Goal: Task Accomplishment & Management: Use online tool/utility

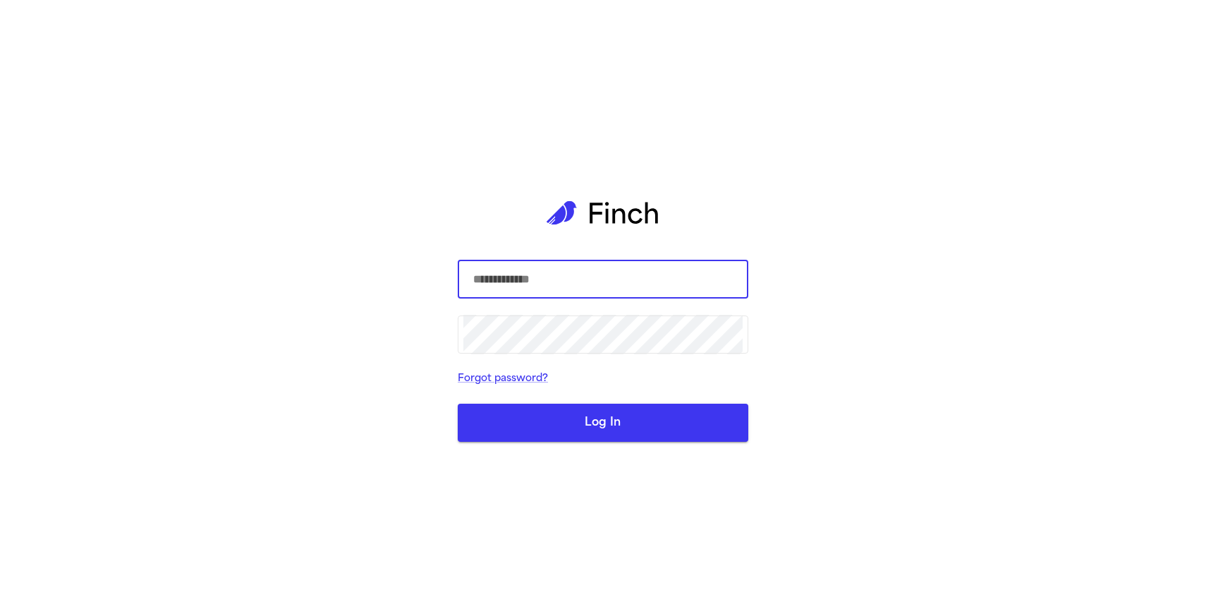
type input "**********"
click at [603, 423] on button "Log In" at bounding box center [603, 423] width 291 height 38
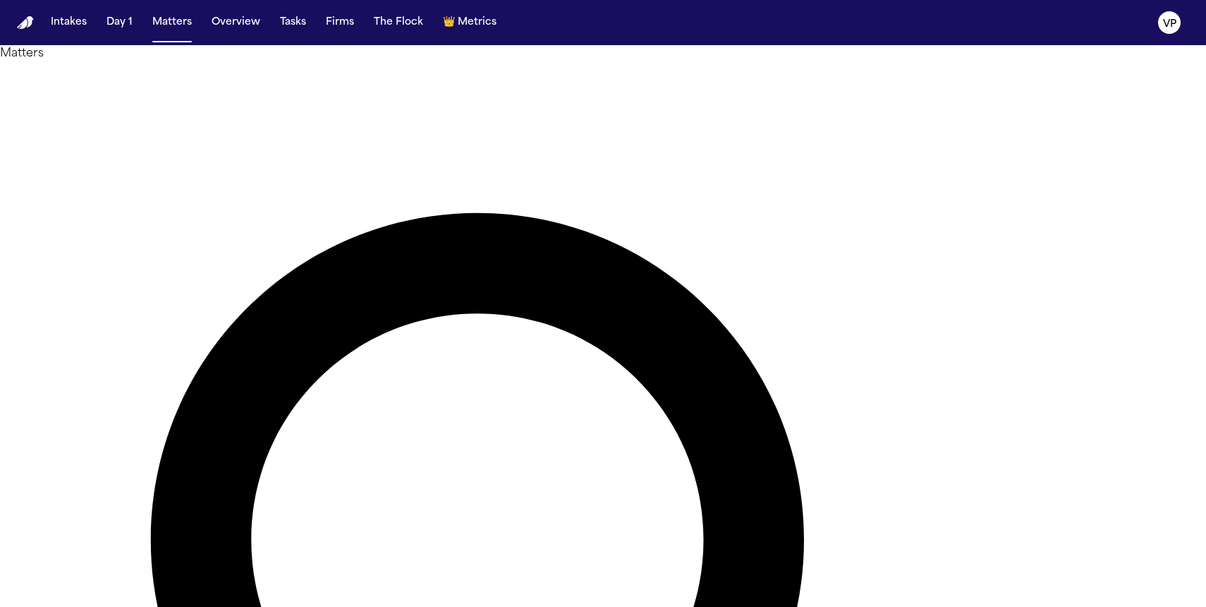
click at [474, 29] on span "Metrics" at bounding box center [477, 23] width 39 height 14
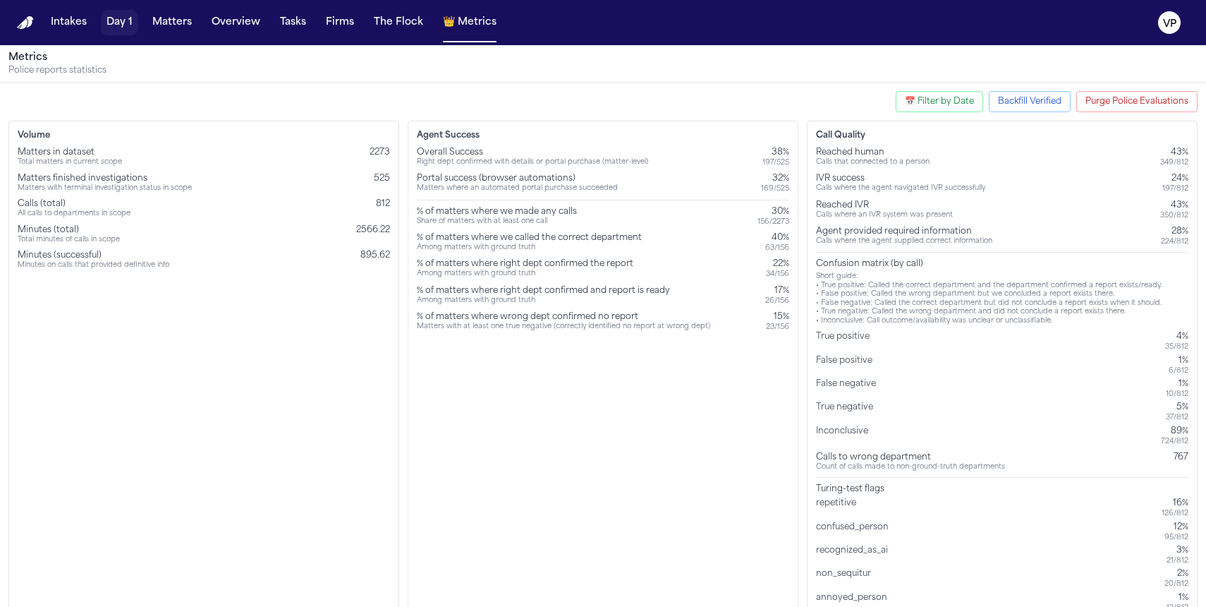
click at [126, 19] on button "Day 1" at bounding box center [119, 22] width 37 height 25
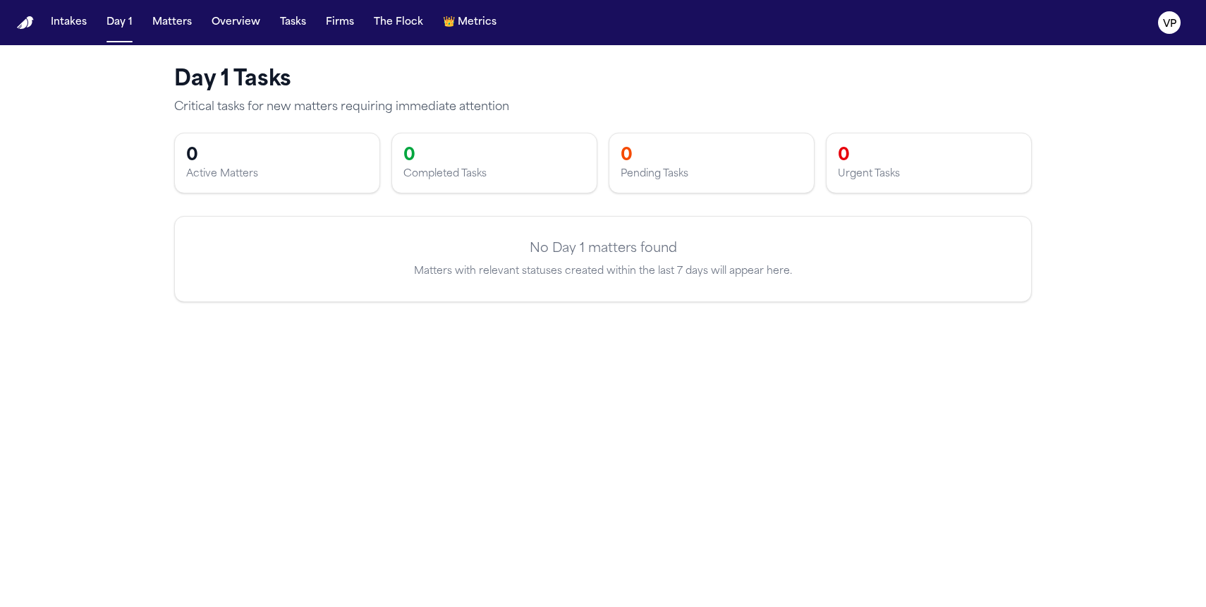
click at [627, 274] on p "Matters with relevant statuses created within the last 7 days will appear here." at bounding box center [603, 272] width 811 height 14
click at [76, 32] on button "Intakes" at bounding box center [68, 22] width 47 height 25
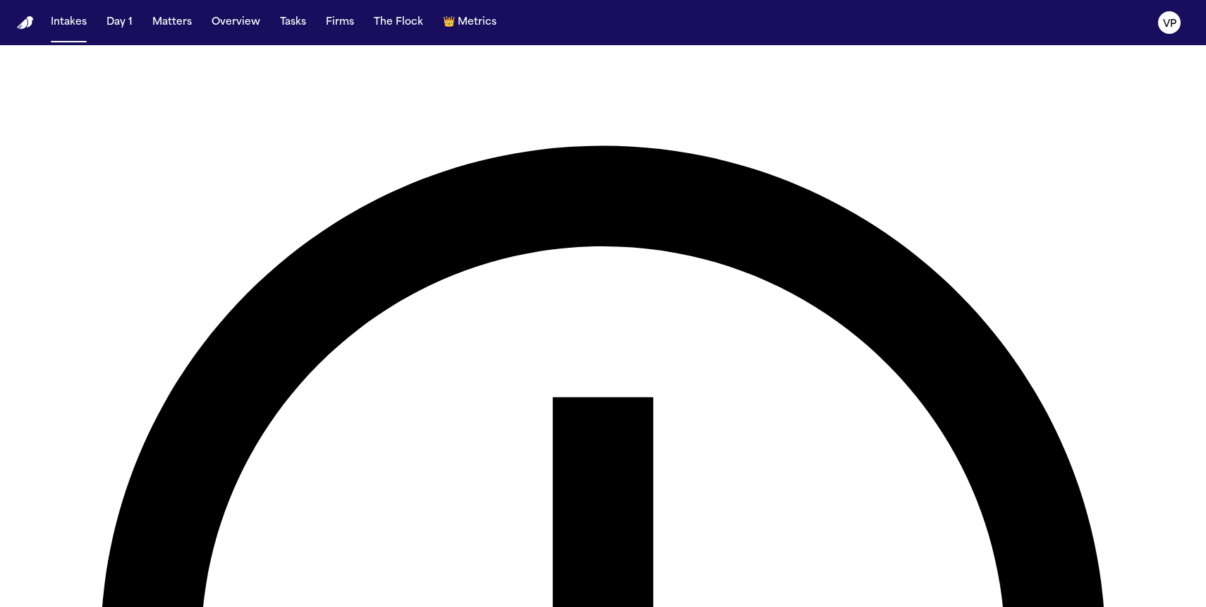
click at [30, 19] on img "Home" at bounding box center [25, 22] width 17 height 13
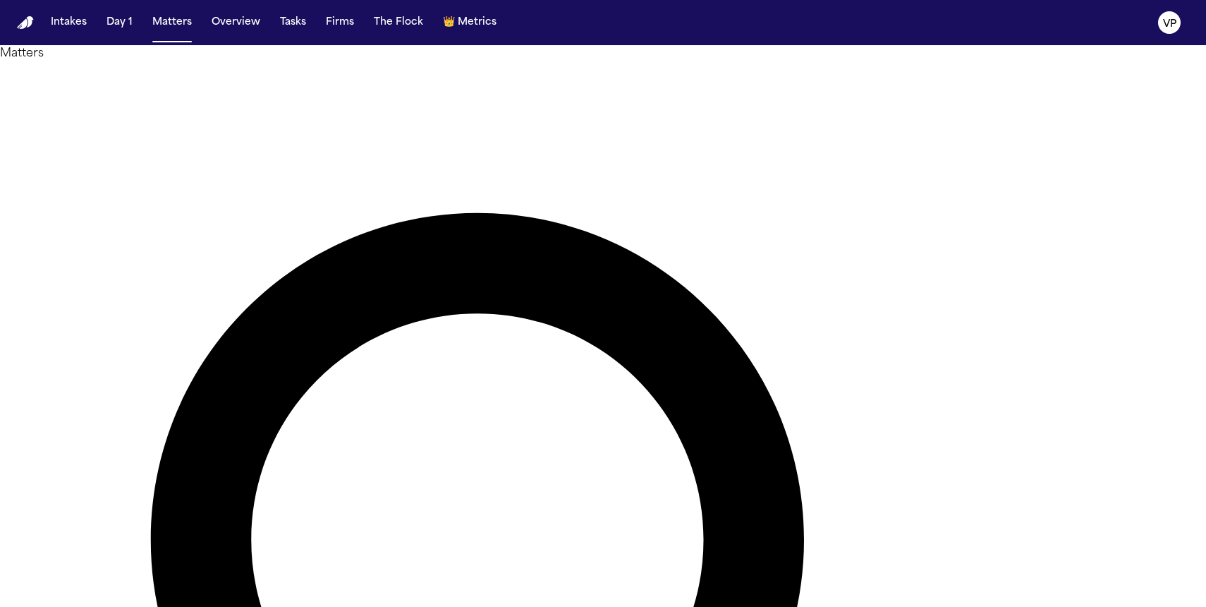
type input "*"
click at [334, 27] on button "Firms" at bounding box center [340, 22] width 40 height 25
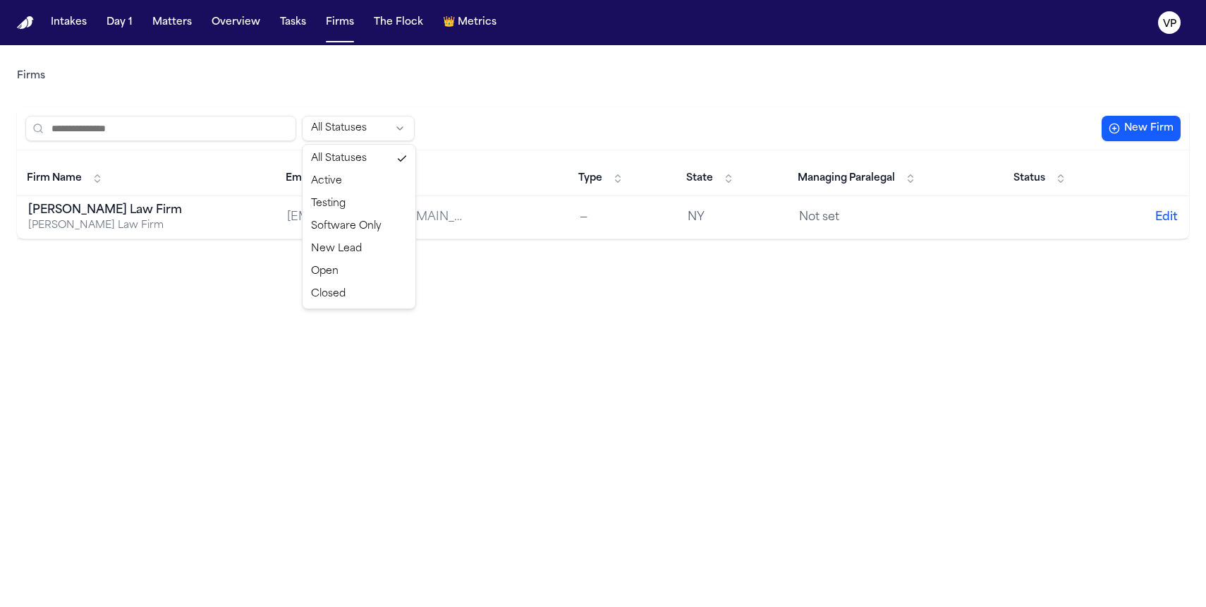
click at [334, 126] on html "Intakes Day 1 Matters Overview Tasks Firms The Flock 👑 Metrics VP Firms All Sta…" at bounding box center [603, 303] width 1206 height 607
click at [28, 18] on img "Home" at bounding box center [25, 22] width 17 height 13
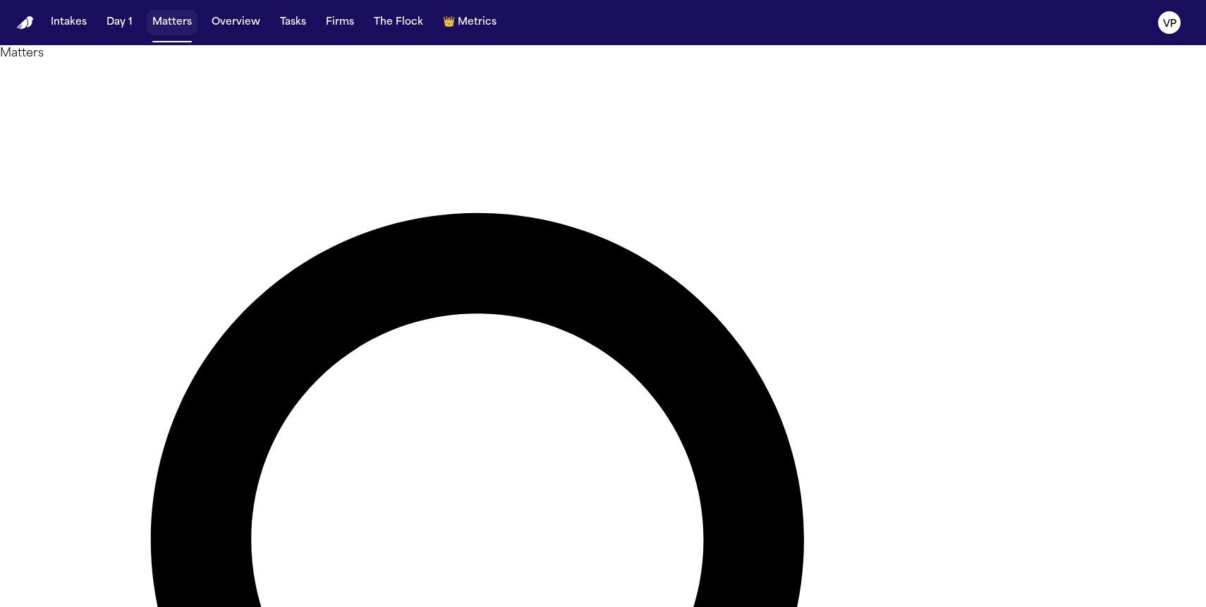
click at [176, 33] on button "Matters" at bounding box center [172, 22] width 51 height 25
click at [175, 33] on button "Matters" at bounding box center [172, 22] width 51 height 25
click at [1168, 27] on text "VP" at bounding box center [1169, 24] width 13 height 10
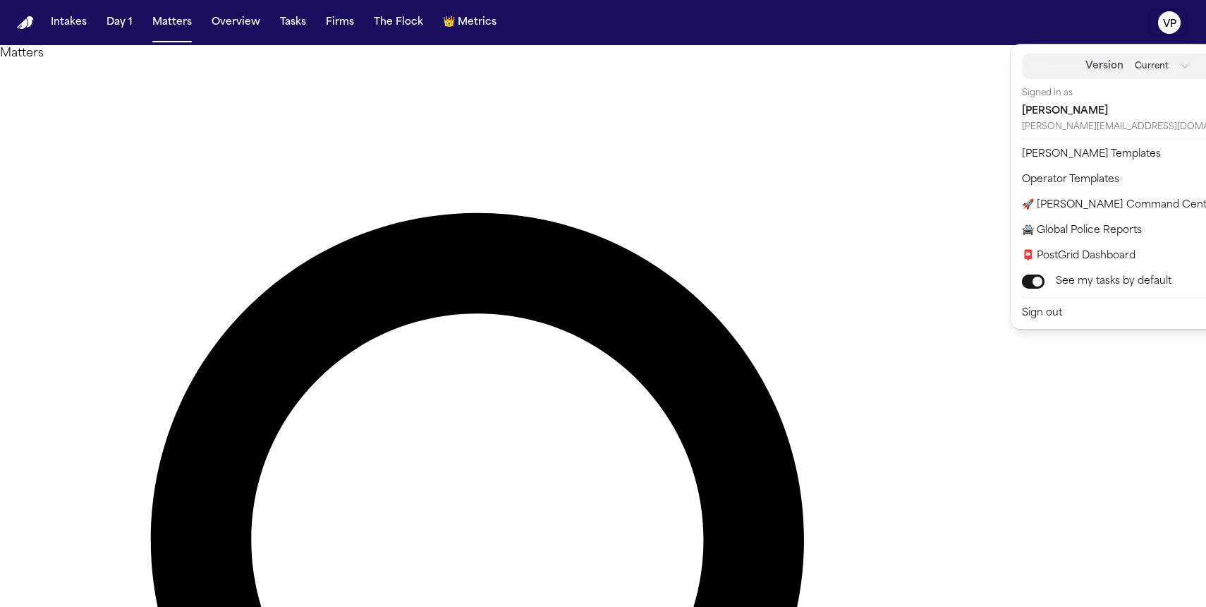
click at [1138, 68] on div "Current" at bounding box center [1159, 66] width 61 height 14
click at [1103, 32] on nav "Intakes Day 1 Matters Overview Tasks Firms The Flock 👑 Metrics VP" at bounding box center [603, 22] width 1206 height 45
click at [937, 45] on div "Intakes Day 1 Matters Overview Tasks Firms The Flock 👑 Metrics VP Matters Overv…" at bounding box center [603, 303] width 1206 height 607
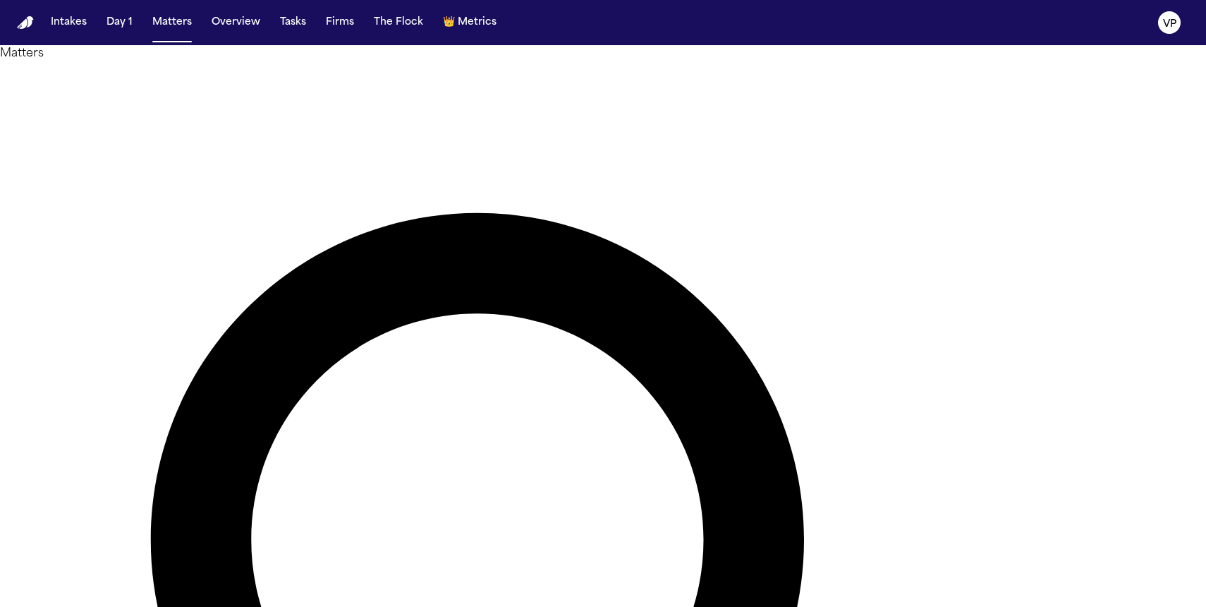
click at [1165, 606] on div at bounding box center [603, 607] width 1206 height 0
type input "*"
click at [760, 28] on nav "Intakes Day 1 Matters Overview Tasks Firms The Flock 👑 Metrics VP" at bounding box center [603, 22] width 1206 height 45
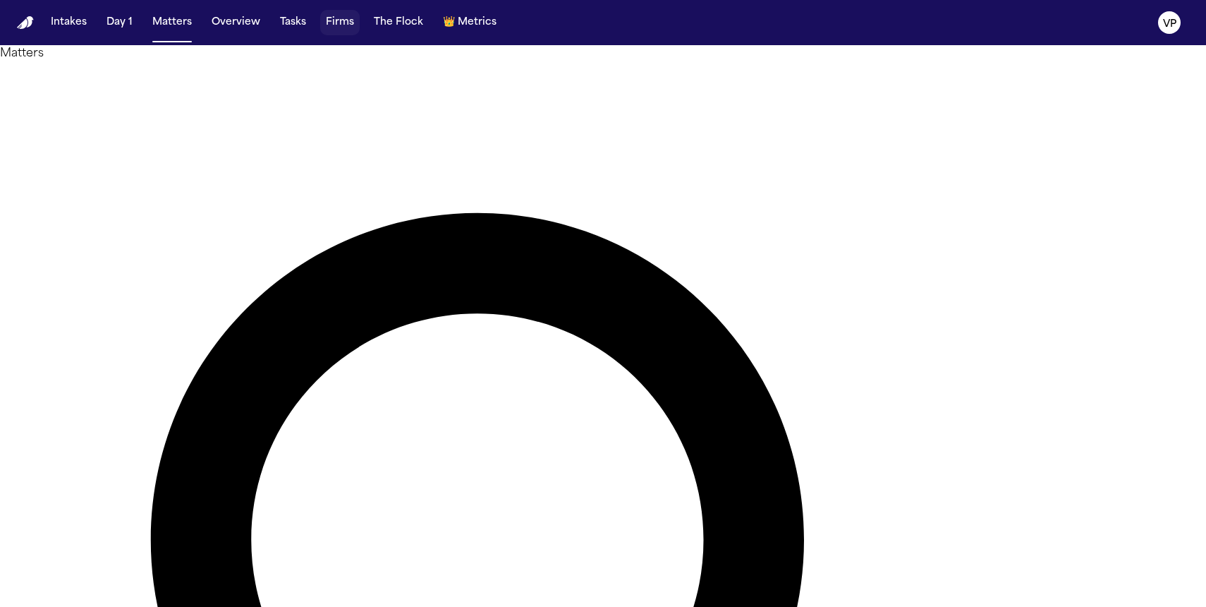
click at [337, 28] on button "Firms" at bounding box center [340, 22] width 40 height 25
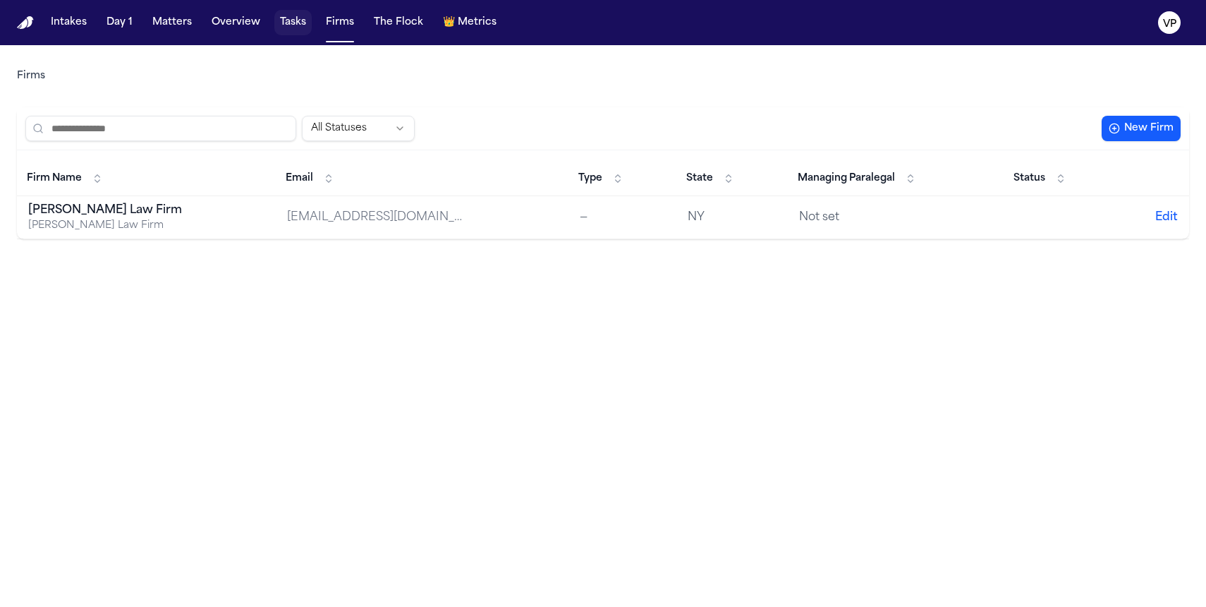
click at [291, 18] on button "Tasks" at bounding box center [292, 22] width 37 height 25
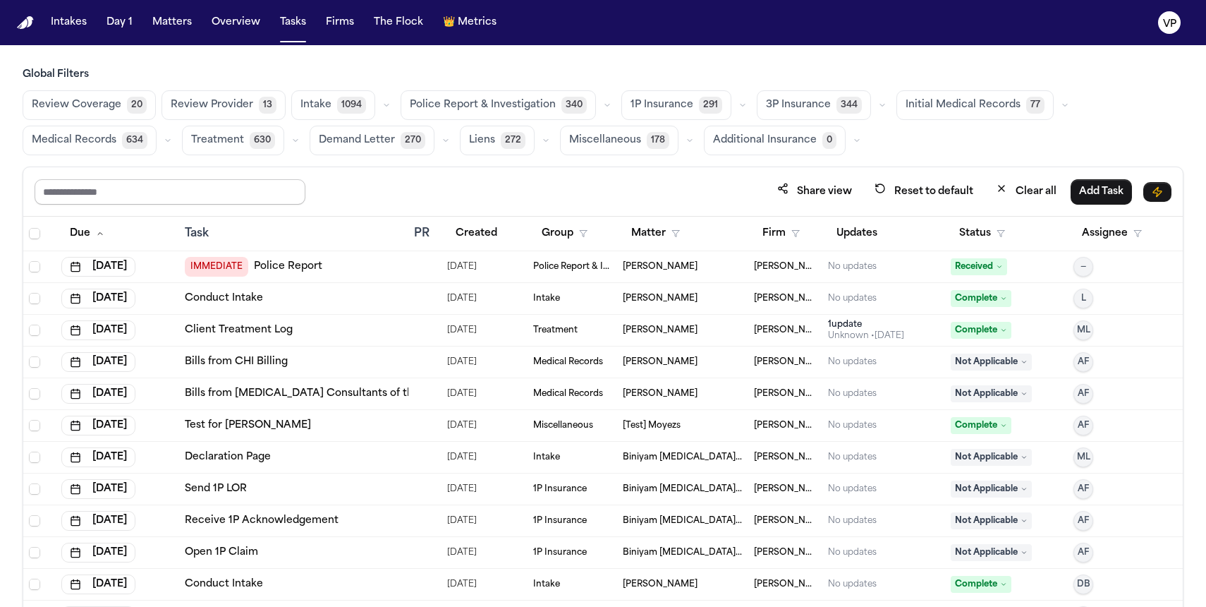
click at [276, 186] on input "text" at bounding box center [170, 191] width 271 height 25
click at [403, 183] on div "Share view Reset to default Clear all Add Task" at bounding box center [603, 191] width 1137 height 26
click at [269, 186] on input "text" at bounding box center [170, 191] width 271 height 25
click at [533, 182] on div "Share view Reset to default Clear all Add Task" at bounding box center [603, 191] width 1137 height 26
click at [949, 104] on span "Initial Medical Records" at bounding box center [963, 105] width 115 height 14
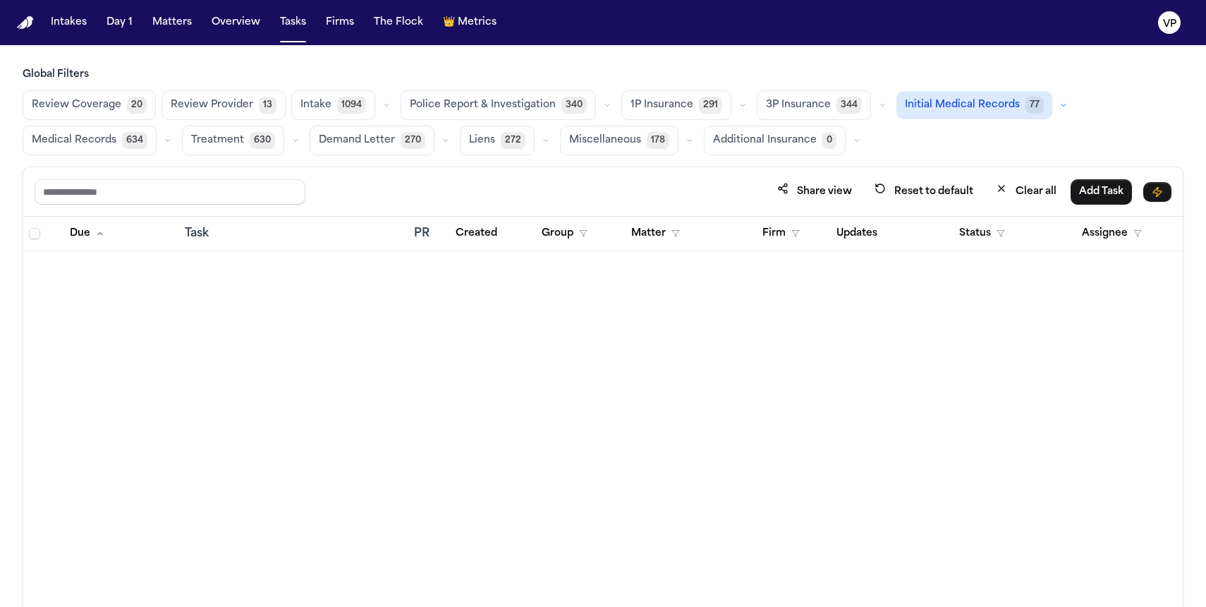
click at [949, 104] on span "Initial Medical Records" at bounding box center [962, 105] width 115 height 14
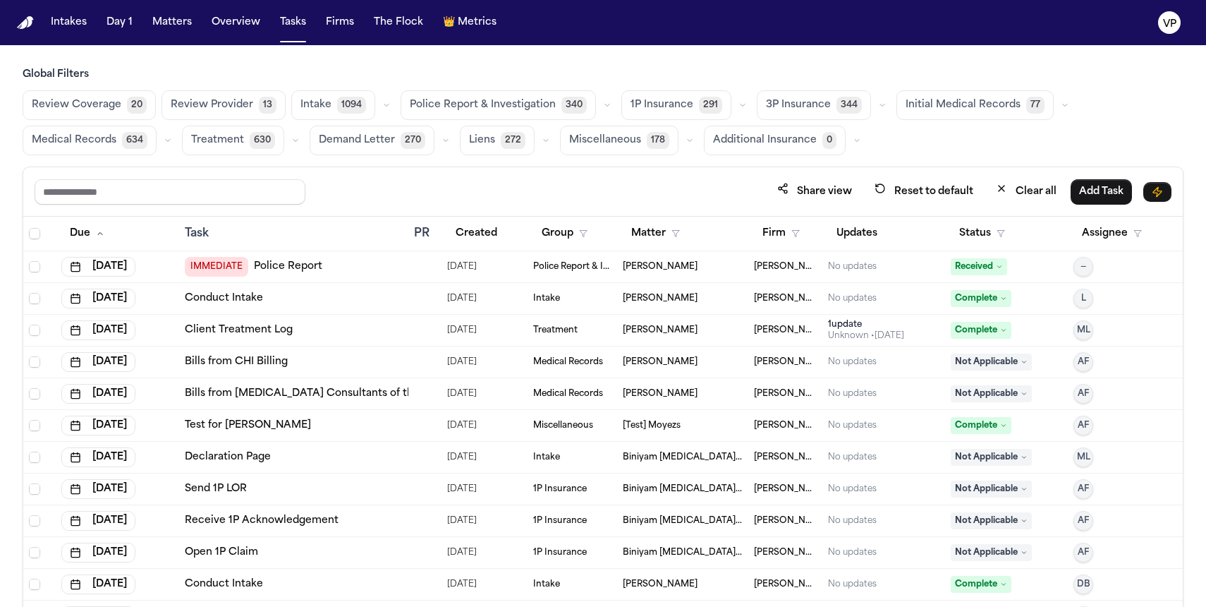
click at [400, 57] on main "Global Filters Review Coverage 20 Review Provider 13 Intake 1094 Police Report …" at bounding box center [603, 326] width 1206 height 562
click at [672, 61] on main "Global Filters Review Coverage 20 Review Provider 13 Intake 1094 Police Report …" at bounding box center [603, 326] width 1206 height 562
click at [1165, 19] on text "VP" at bounding box center [1169, 24] width 13 height 10
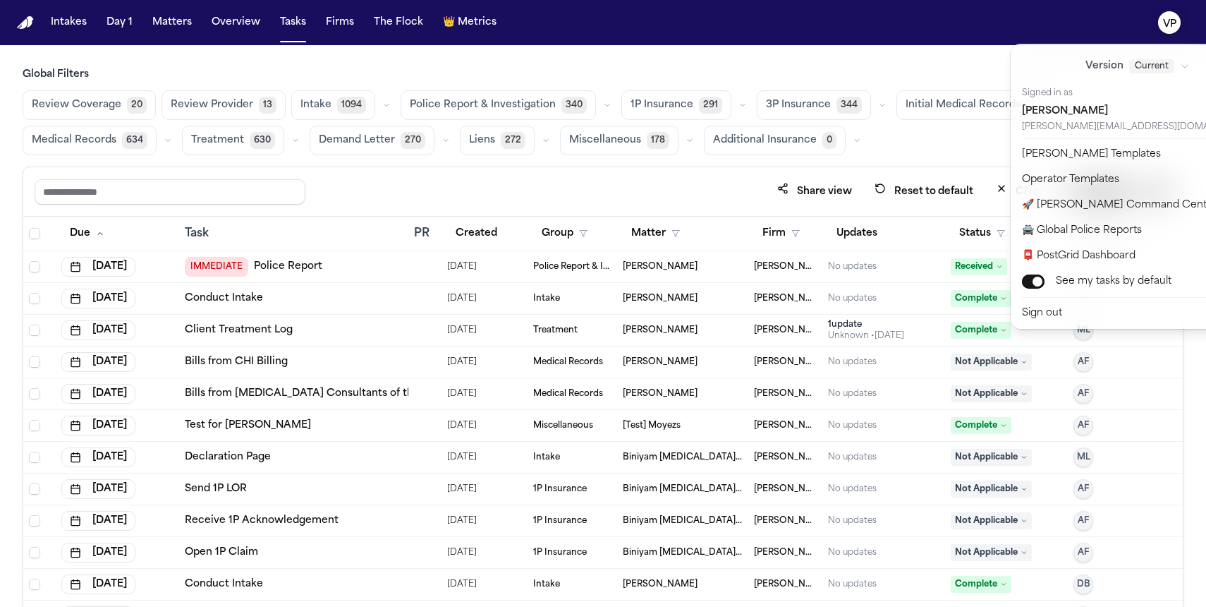
click at [938, 59] on div "Intakes Day 1 Matters Overview Tasks Firms The Flock 👑 Metrics VP Global Filter…" at bounding box center [603, 303] width 1206 height 607
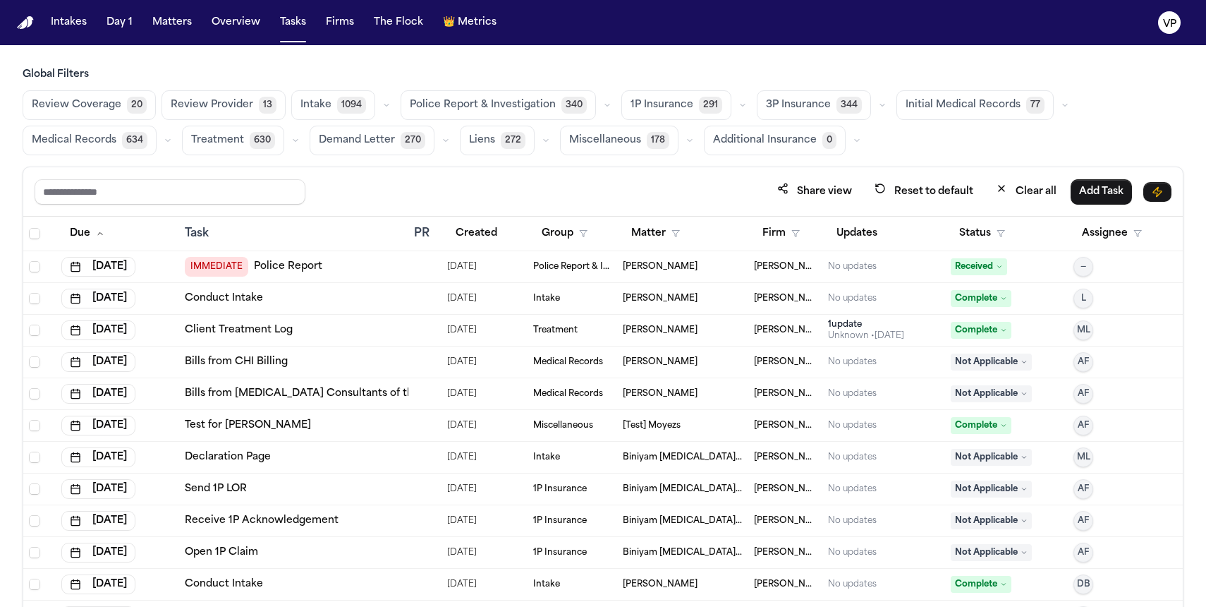
click at [236, 51] on main "Global Filters Review Coverage 20 Review Provider 13 Intake 1094 Police Report …" at bounding box center [603, 326] width 1206 height 562
click at [76, 74] on h3 "Global Filters" at bounding box center [603, 75] width 1161 height 14
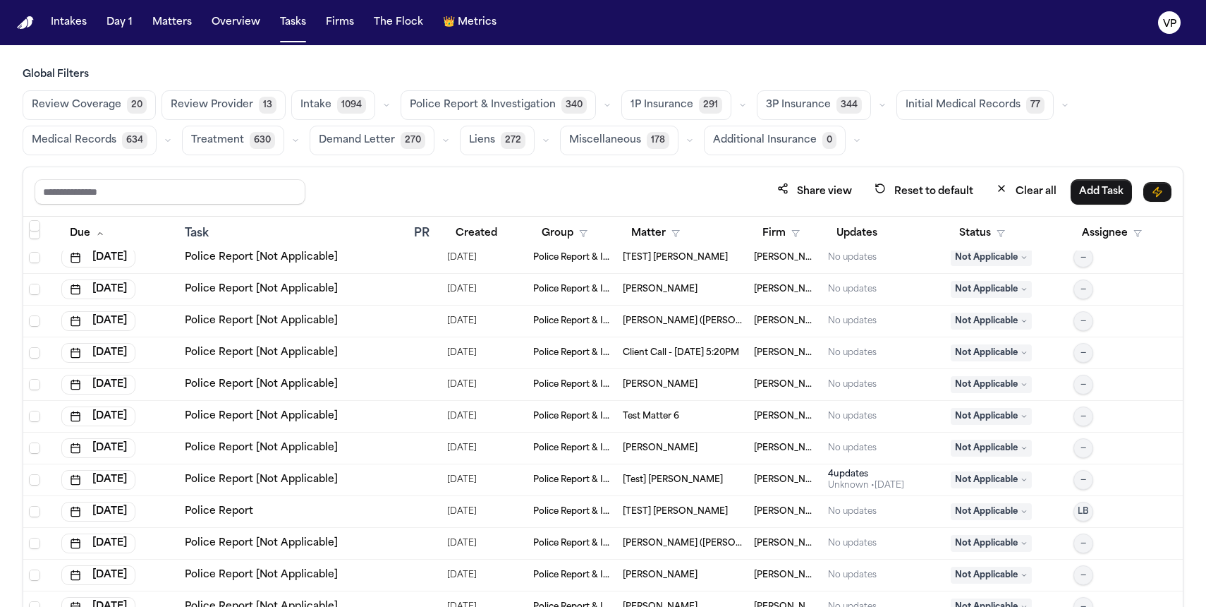
scroll to position [1127, 0]
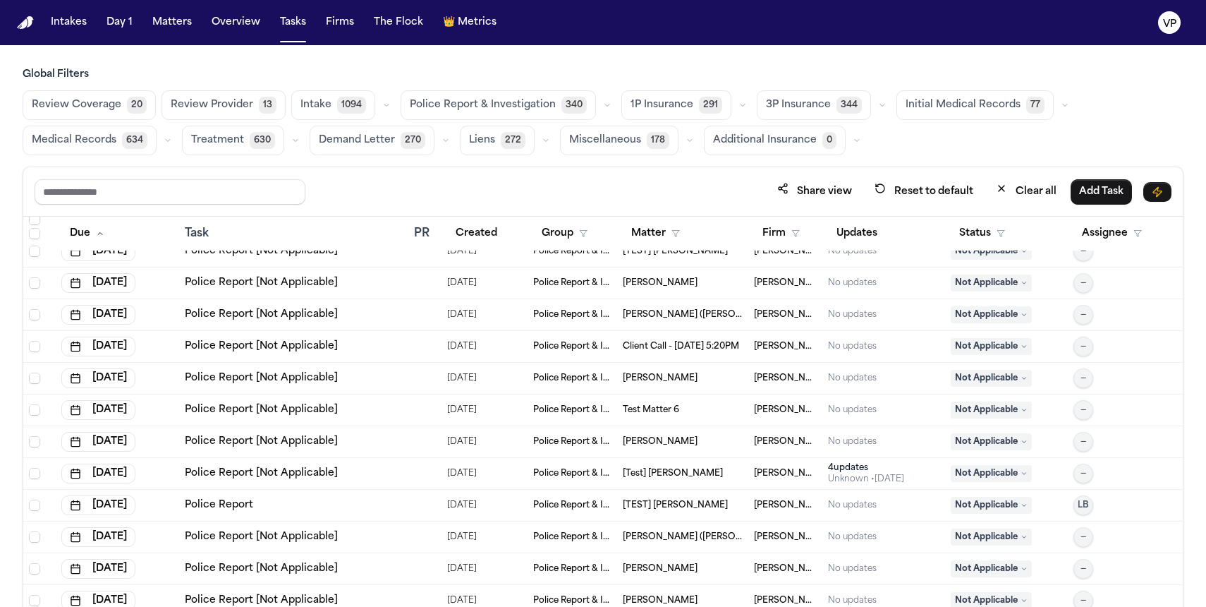
click at [251, 143] on span "630" at bounding box center [262, 140] width 25 height 17
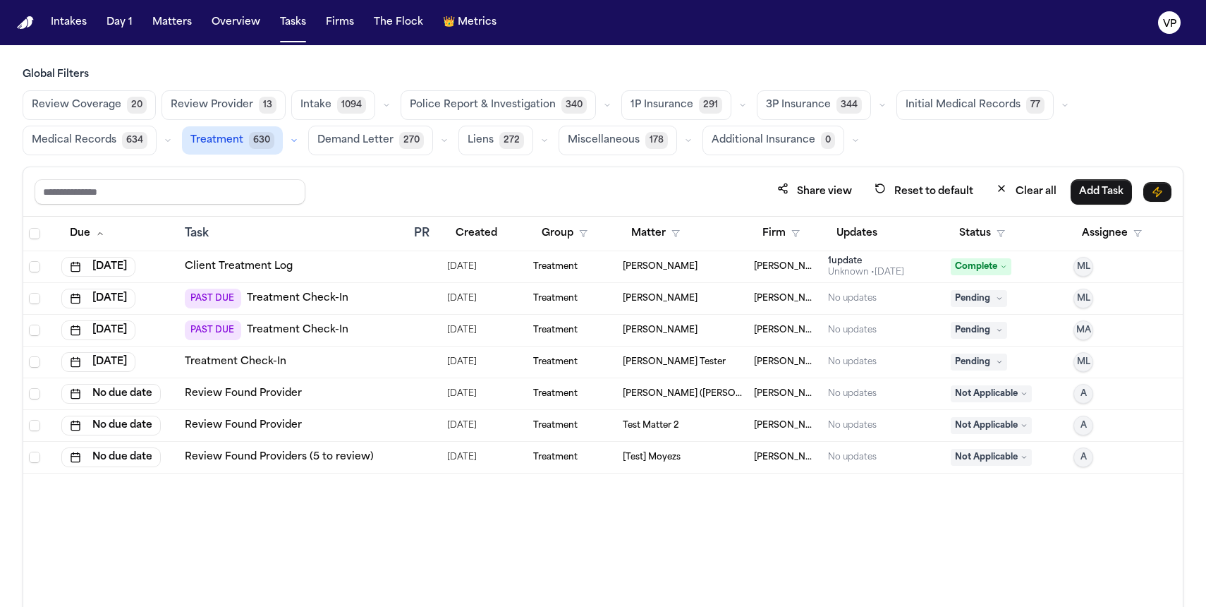
click at [405, 197] on div "Share view Reset to default Clear all Add Task" at bounding box center [603, 191] width 1137 height 26
click at [430, 66] on main "Global Filters Review Coverage 20 Review Provider 13 Intake 1094 Police Report …" at bounding box center [603, 326] width 1206 height 562
click at [646, 76] on h3 "Global Filters" at bounding box center [603, 75] width 1161 height 14
click at [641, 49] on main "Global Filters Review Coverage 20 Review Provider 13 Intake 1094 Police Report …" at bounding box center [603, 326] width 1206 height 562
drag, startPoint x: 500, startPoint y: 83, endPoint x: 165, endPoint y: 20, distance: 341.0
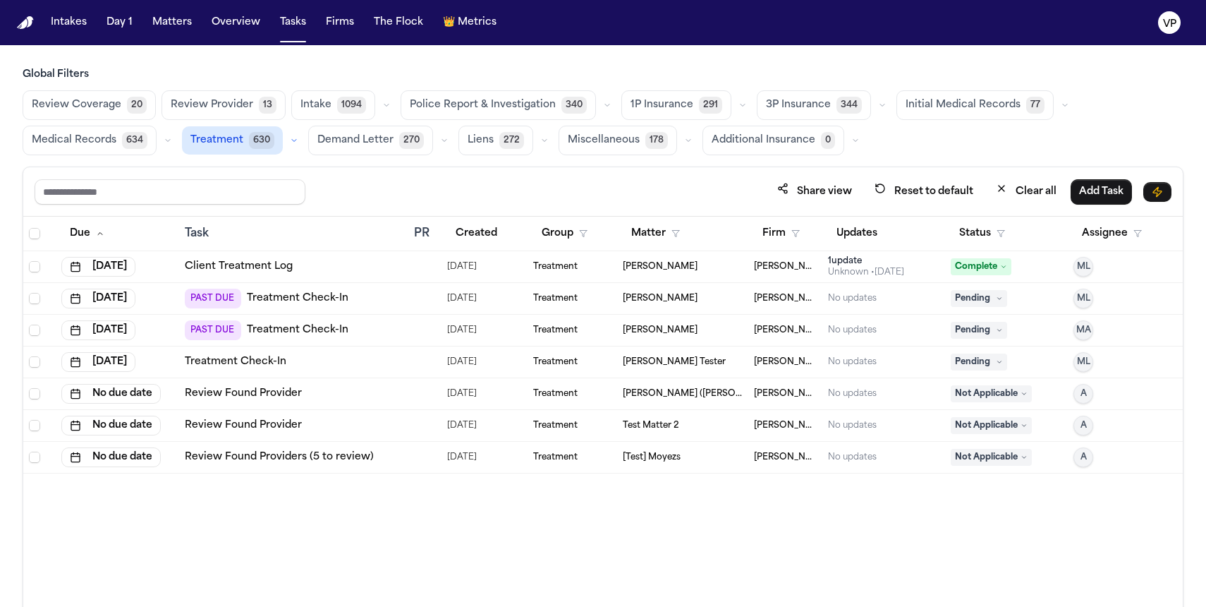
click at [165, 20] on button "Matters" at bounding box center [172, 22] width 51 height 25
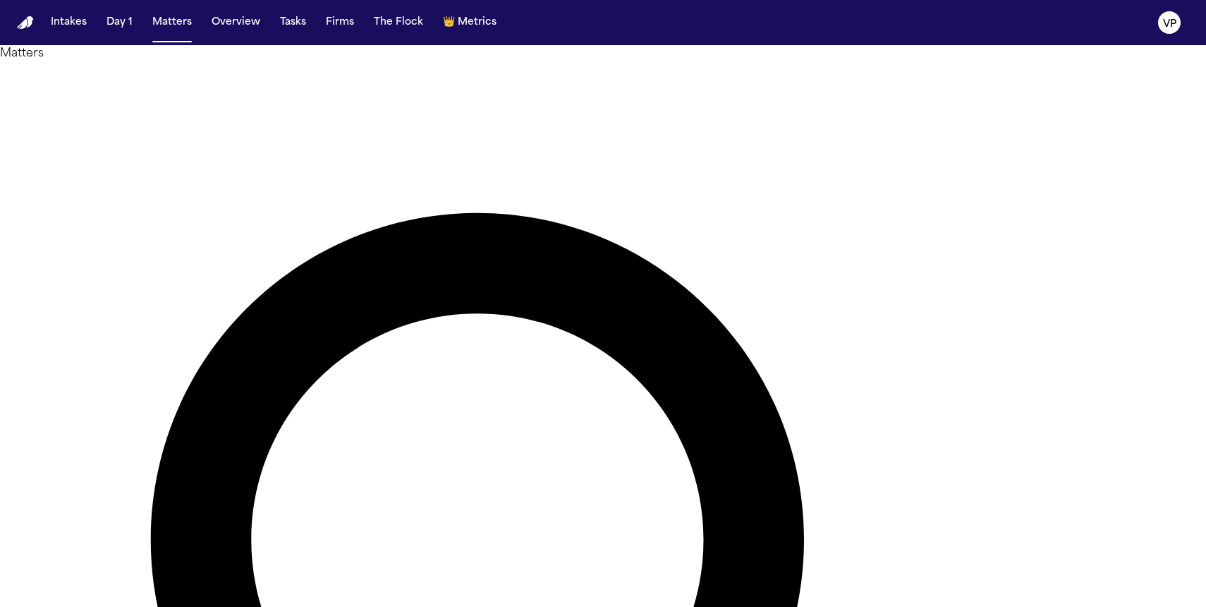
type input "*"
click at [178, 26] on button "Matters" at bounding box center [172, 22] width 51 height 25
click at [177, 28] on button "Matters" at bounding box center [172, 22] width 51 height 25
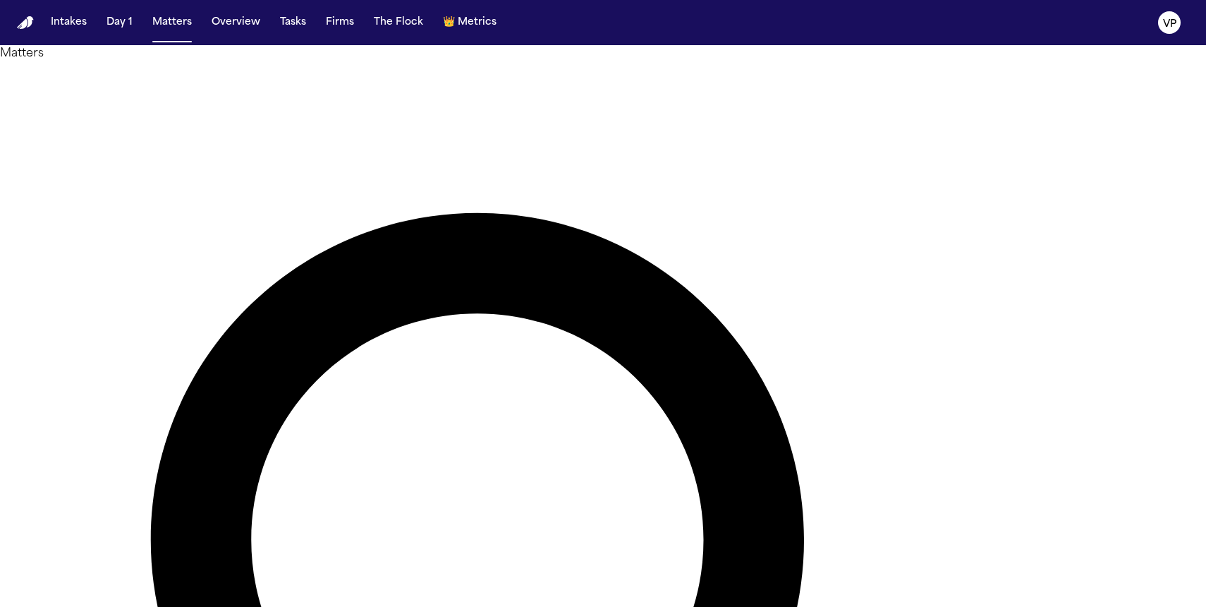
type input "******"
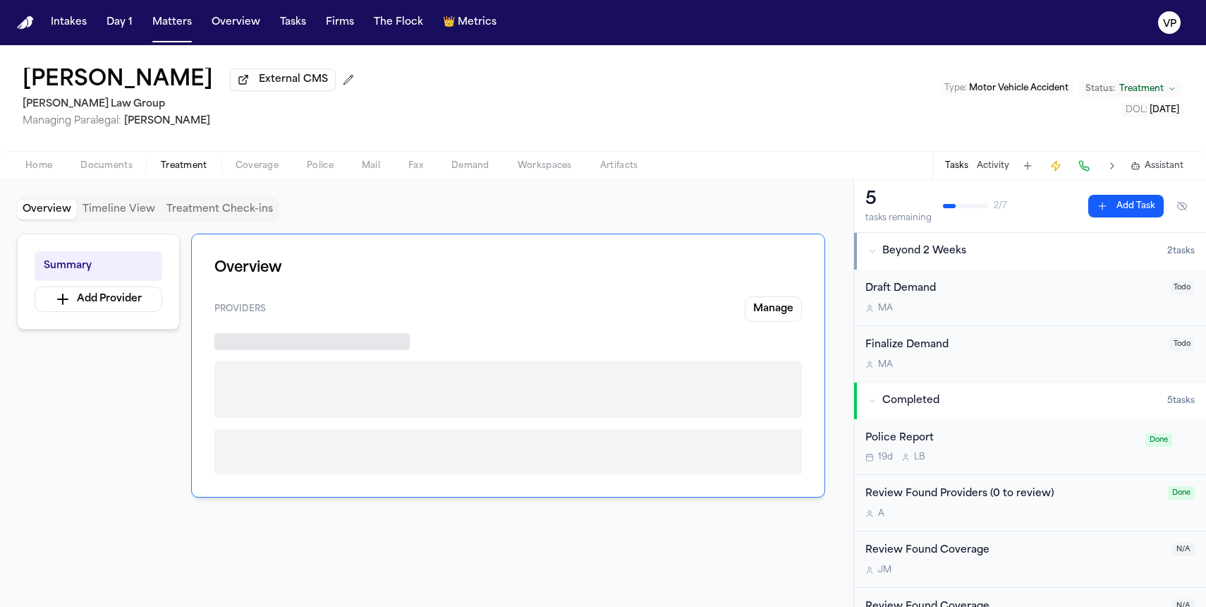
click at [192, 167] on span "Treatment" at bounding box center [184, 165] width 47 height 11
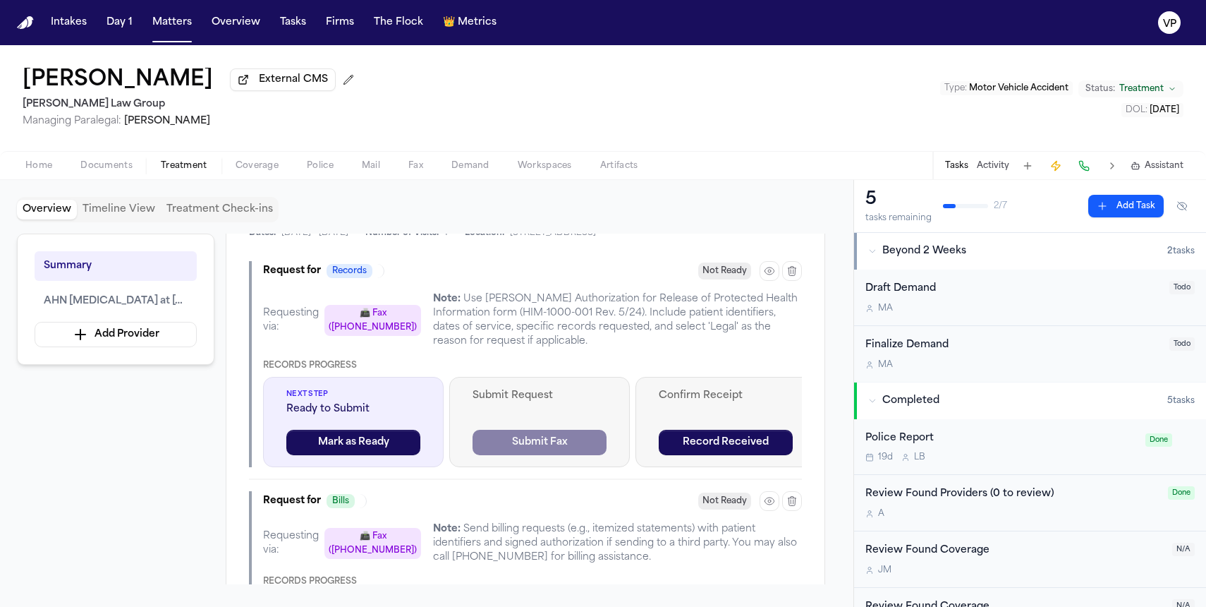
scroll to position [456, 0]
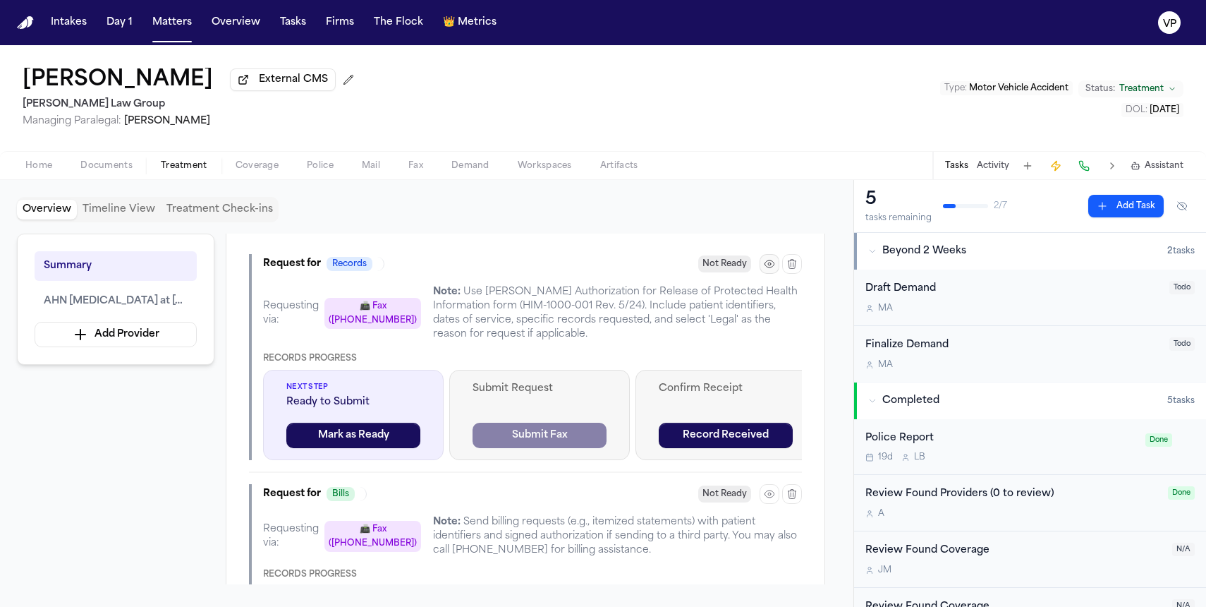
click at [772, 274] on button "button" at bounding box center [770, 264] width 20 height 20
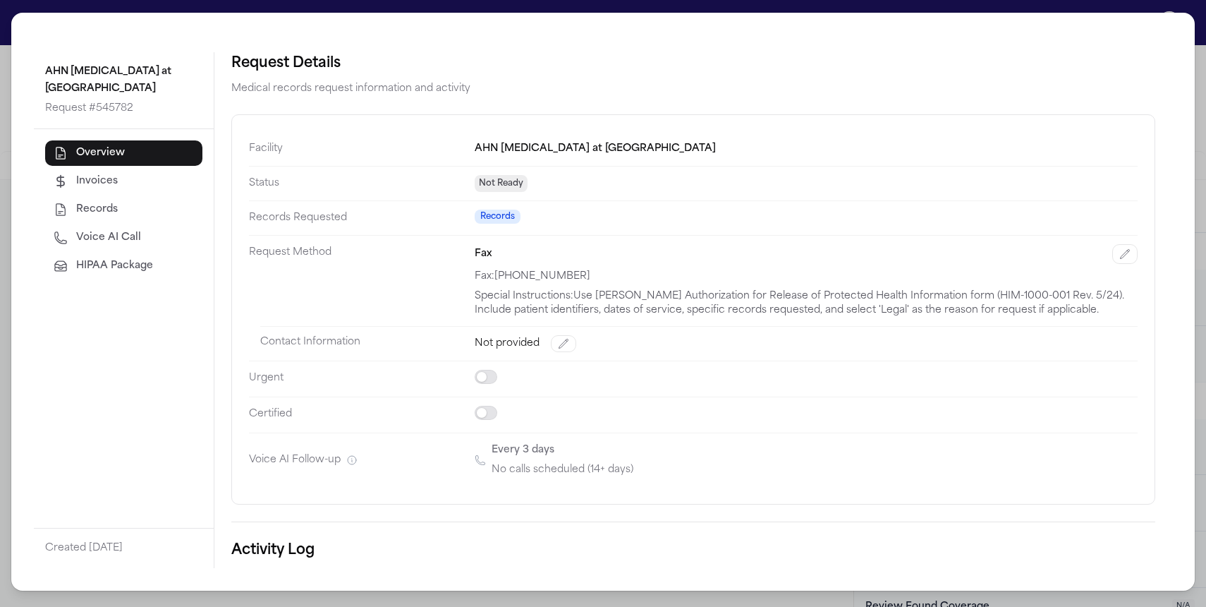
click at [9, 7] on div "AHN [MEDICAL_DATA] at [GEOGRAPHIC_DATA] Request # 545782 Overview Invoices Reco…" at bounding box center [603, 303] width 1206 height 607
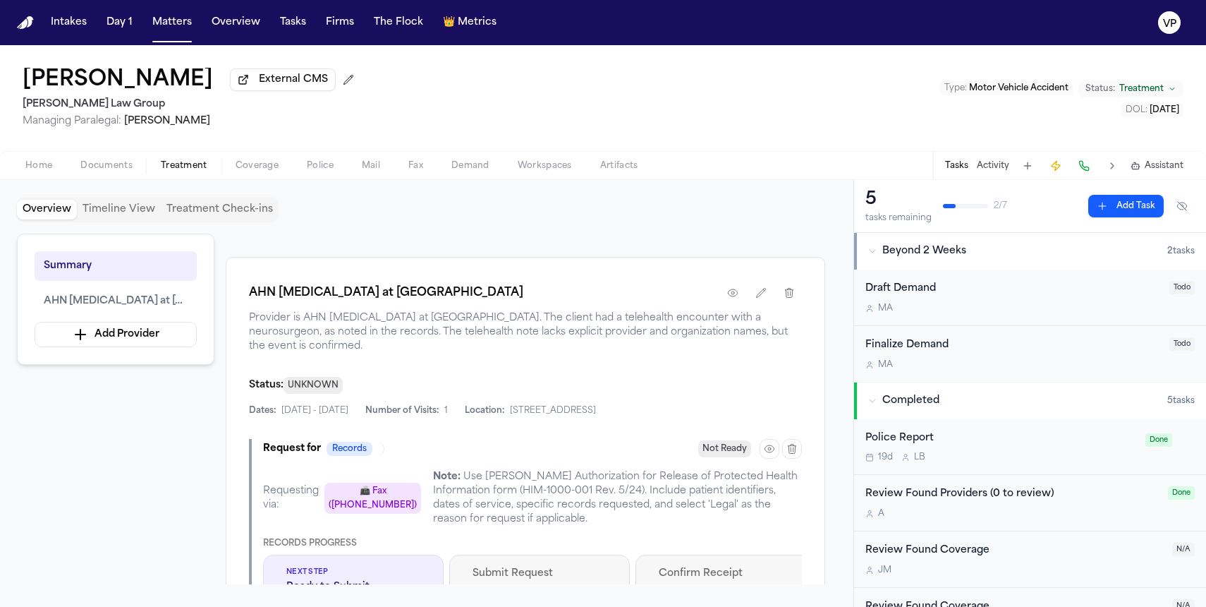
scroll to position [277, 0]
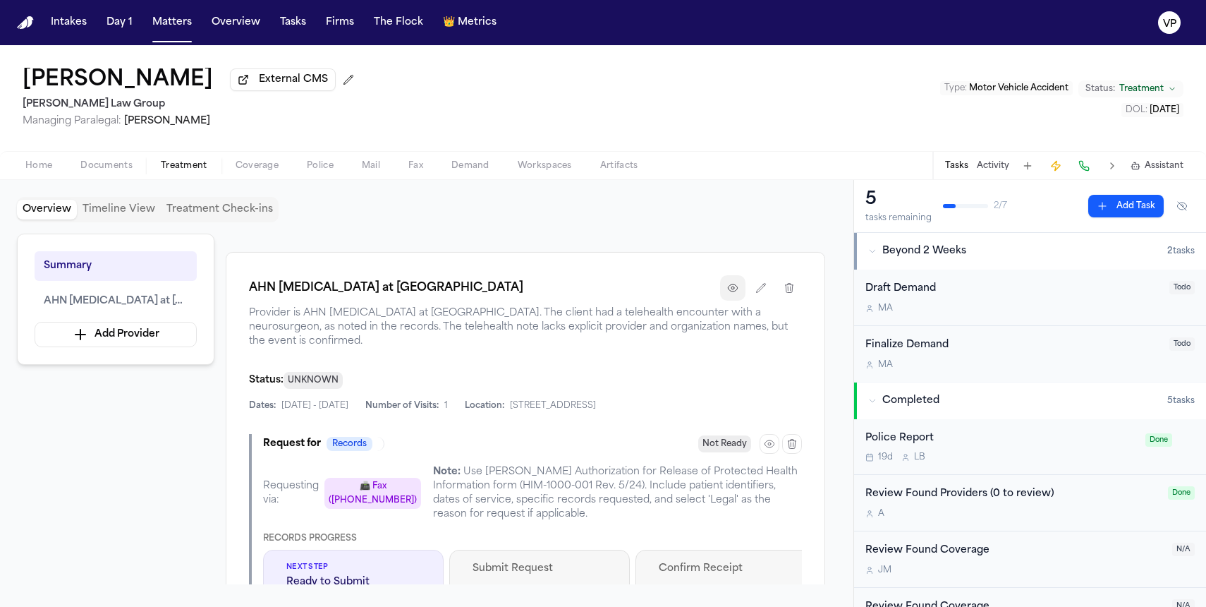
click at [729, 293] on icon "button" at bounding box center [732, 287] width 11 height 11
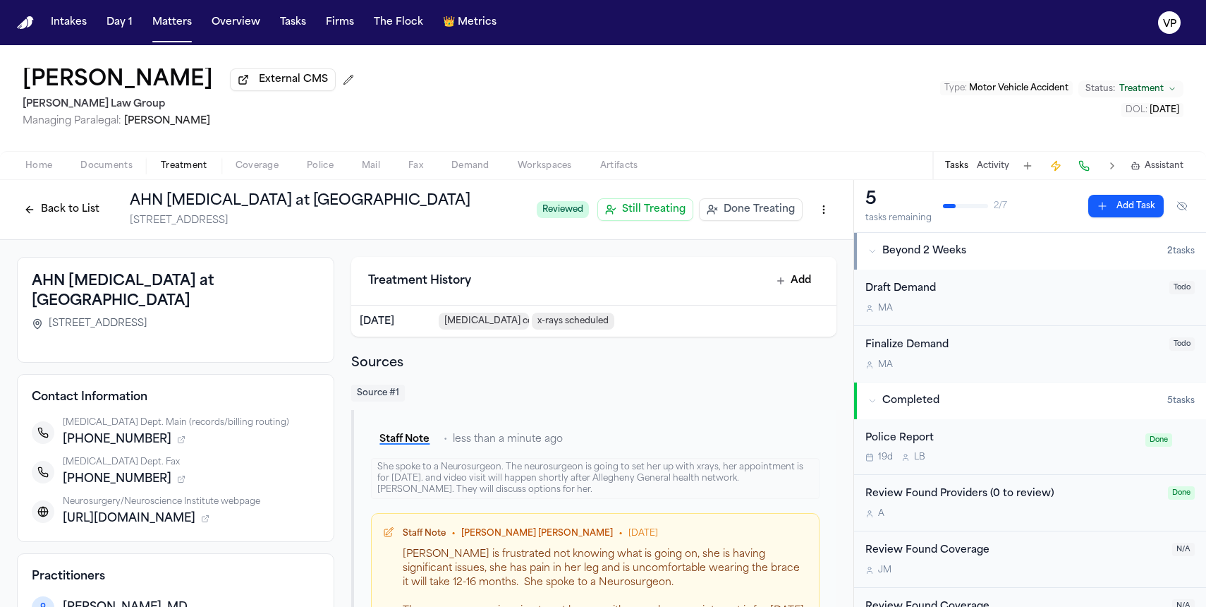
click at [686, 396] on div "Source # 1" at bounding box center [593, 392] width 485 height 17
click at [1130, 213] on button "Add Task" at bounding box center [1125, 206] width 75 height 23
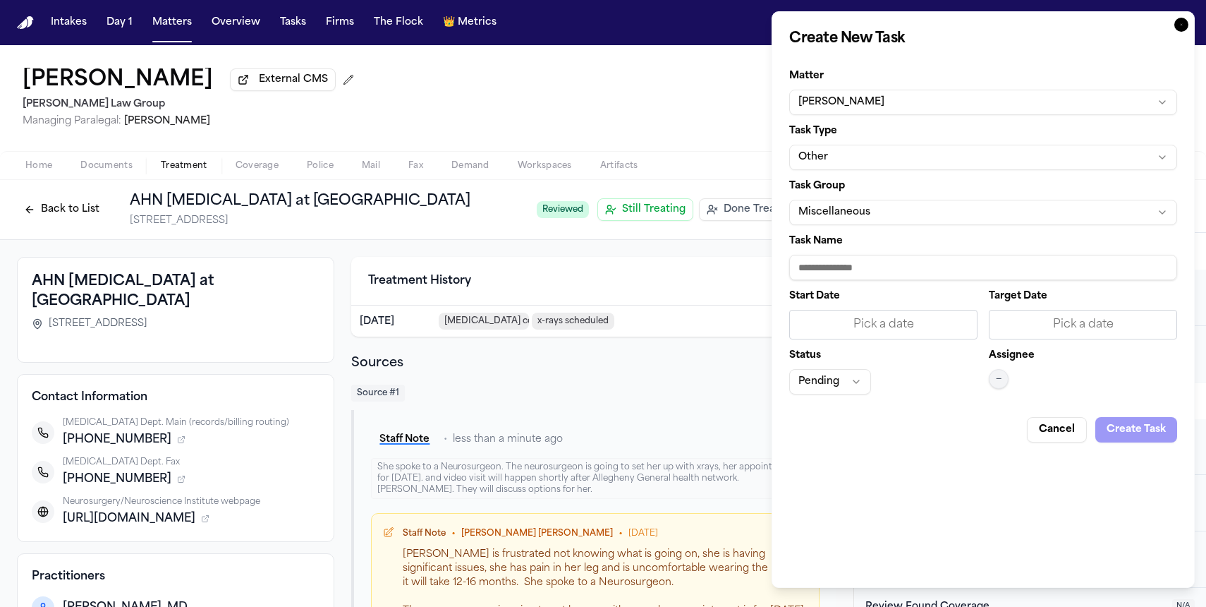
click at [1006, 160] on button "Other" at bounding box center [983, 157] width 388 height 25
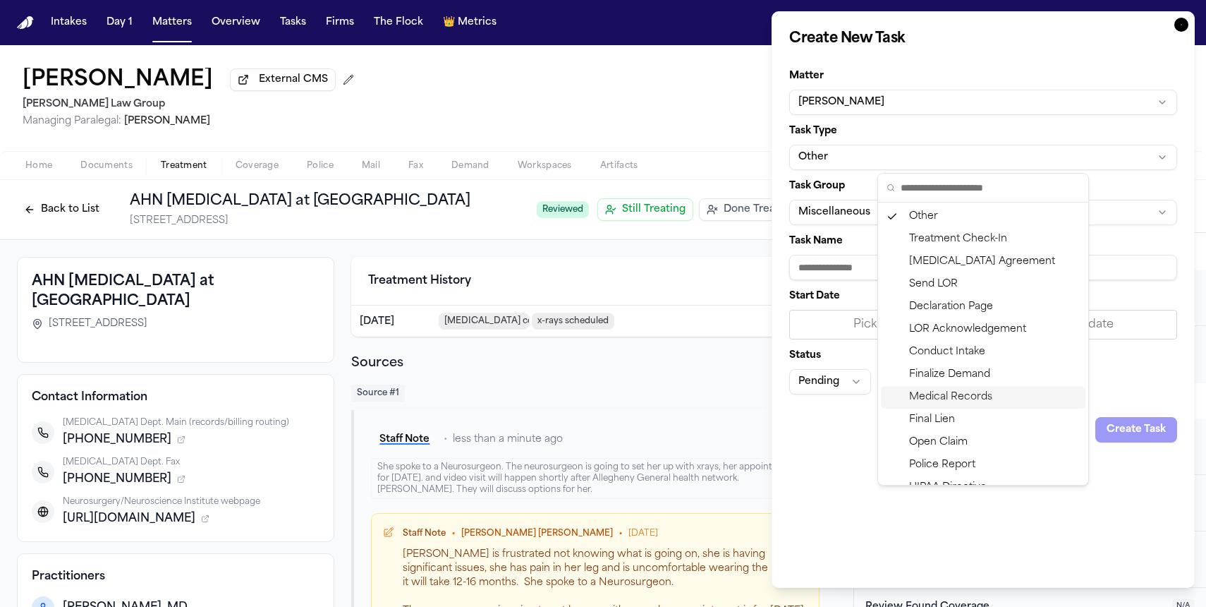
click at [973, 399] on div "Medical Records" at bounding box center [983, 397] width 205 height 23
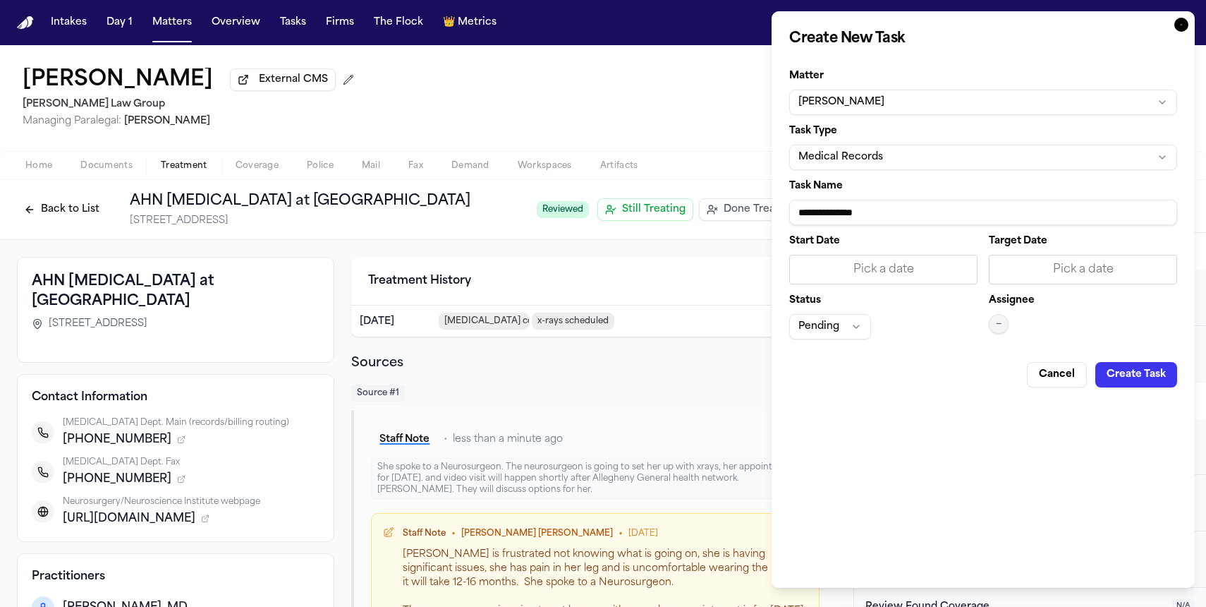
click at [886, 215] on input "**********" at bounding box center [983, 212] width 388 height 25
drag, startPoint x: 925, startPoint y: 211, endPoint x: 770, endPoint y: 213, distance: 154.5
click at [770, 213] on body "Intakes Day 1 Matters Overview Tasks Firms The Flock 👑 Metrics VP [PERSON_NAME]…" at bounding box center [603, 303] width 1206 height 607
type input "*"
type input "**********"
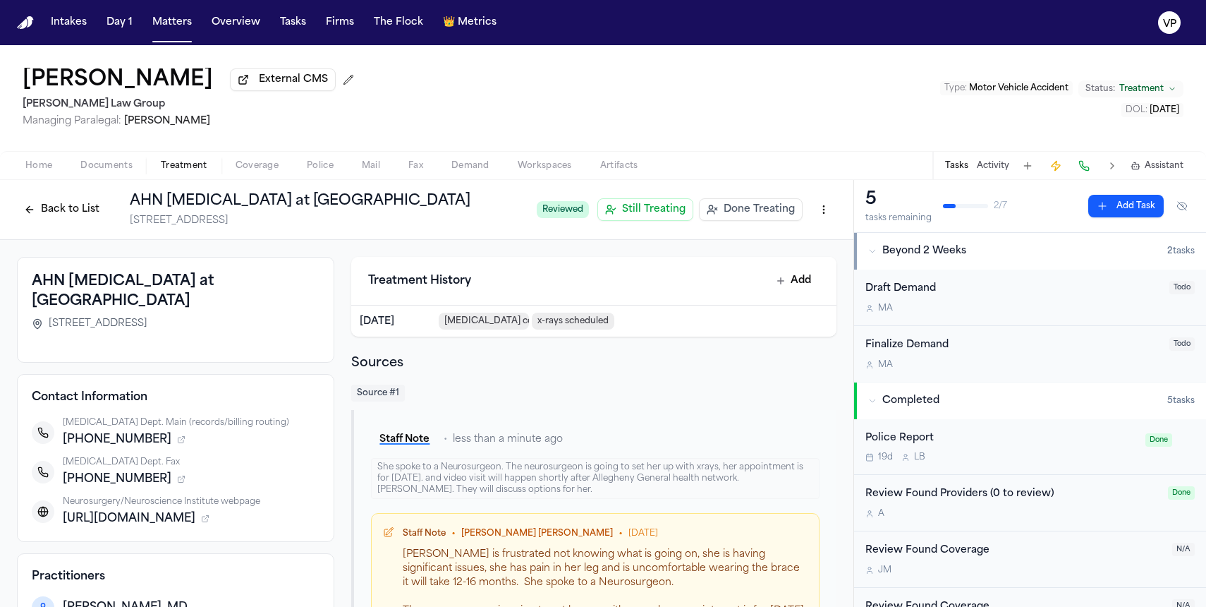
copy h1 "AHN [MEDICAL_DATA] at [GEOGRAPHIC_DATA]"
click at [1150, 203] on button "Add Task" at bounding box center [1125, 206] width 75 height 23
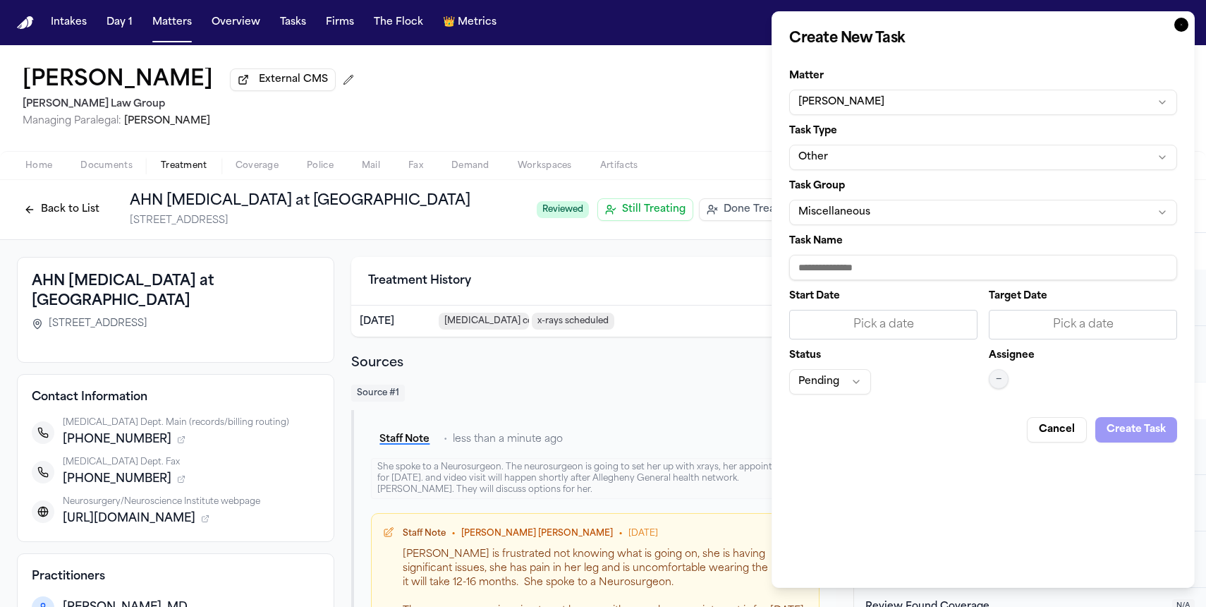
click at [916, 156] on button "Other" at bounding box center [983, 157] width 388 height 25
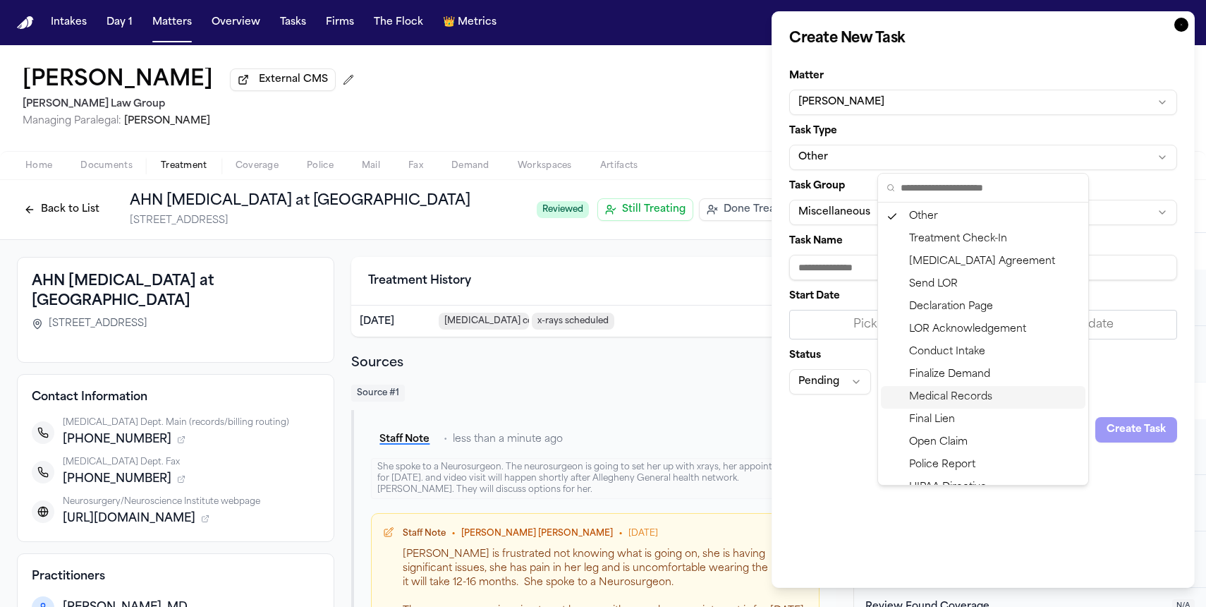
click at [959, 401] on div "Medical Records" at bounding box center [983, 397] width 205 height 23
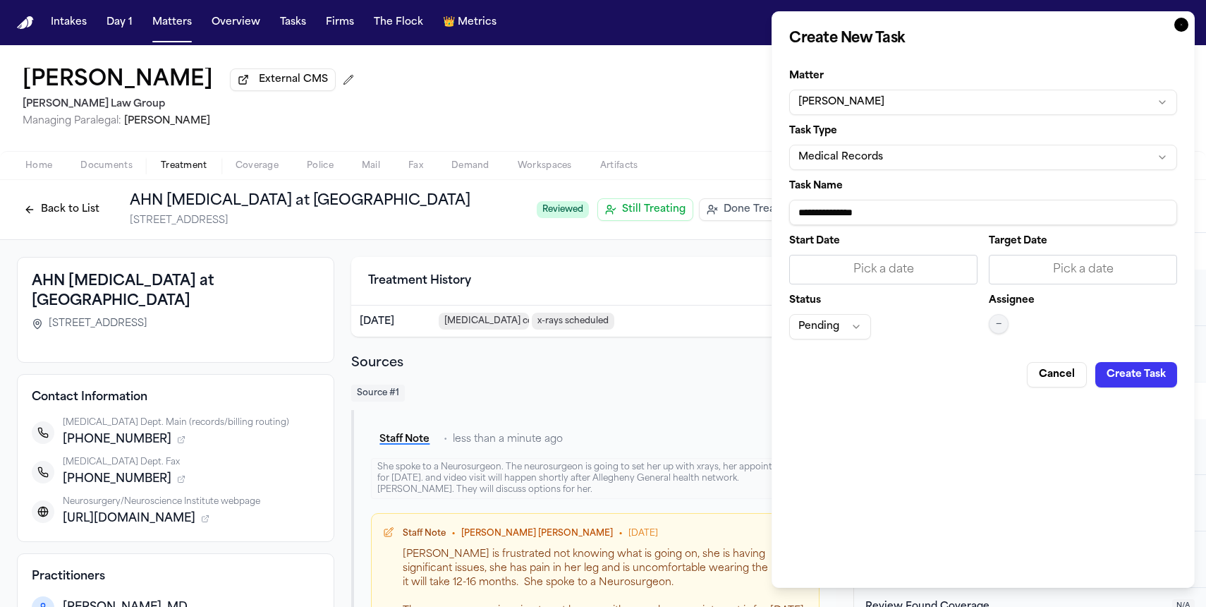
click at [884, 219] on input "**********" at bounding box center [983, 212] width 388 height 25
type input "*"
paste input "**********"
type input "**********"
click at [918, 271] on div "Pick a date" at bounding box center [884, 269] width 170 height 17
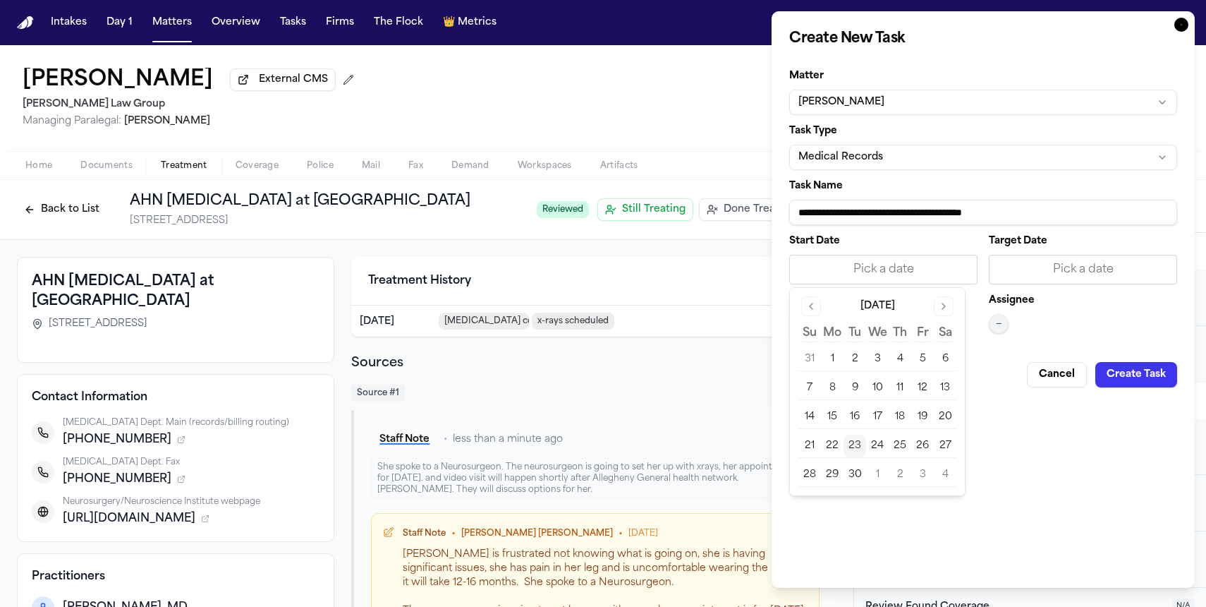
click at [854, 447] on button "23" at bounding box center [855, 446] width 23 height 23
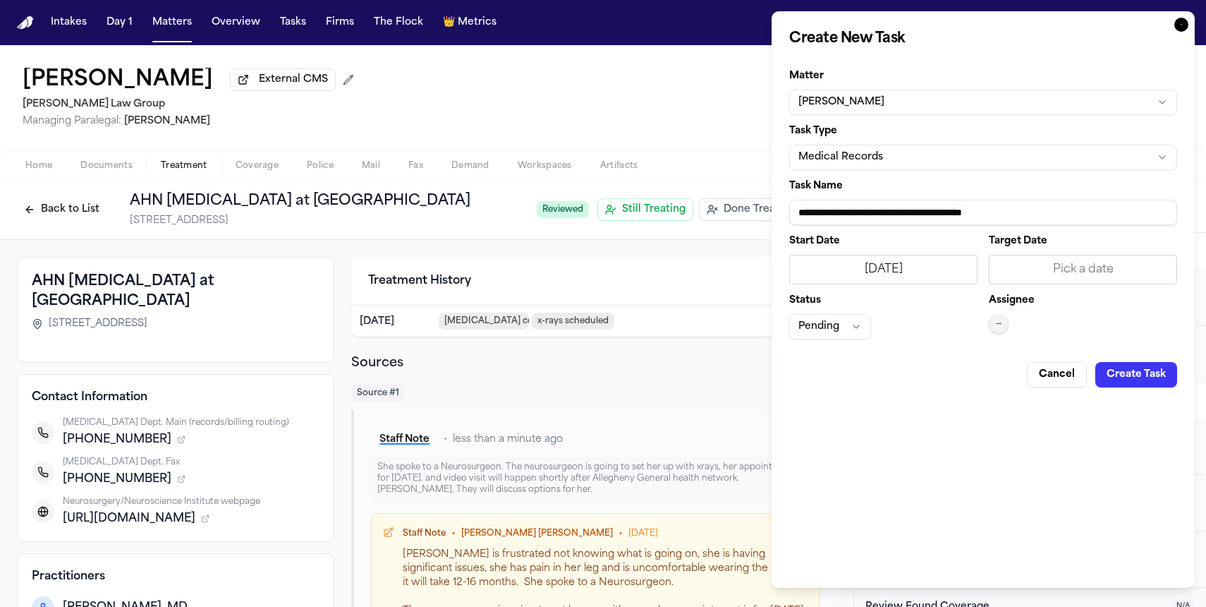
click at [1084, 264] on div "Pick a date" at bounding box center [1083, 269] width 170 height 17
click at [881, 444] on div "**********" at bounding box center [983, 299] width 423 height 576
click at [996, 324] on span "—" at bounding box center [999, 323] width 6 height 11
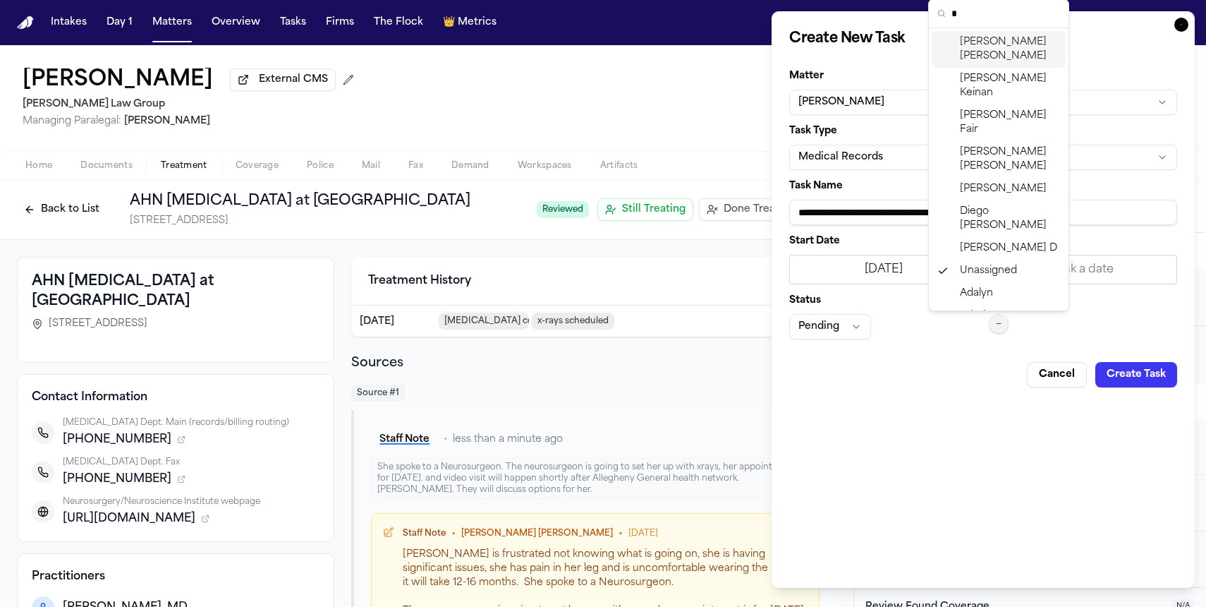
type input "*"
click at [1001, 46] on span "[PERSON_NAME]" at bounding box center [1010, 49] width 100 height 28
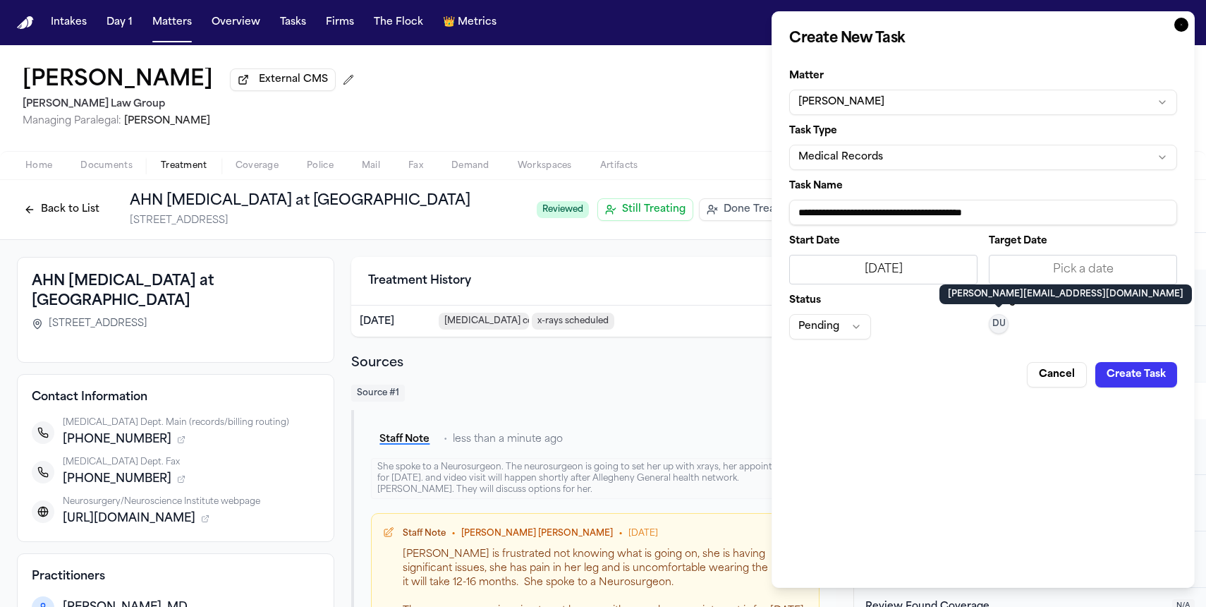
click at [1137, 373] on button "Create Task" at bounding box center [1137, 374] width 82 height 25
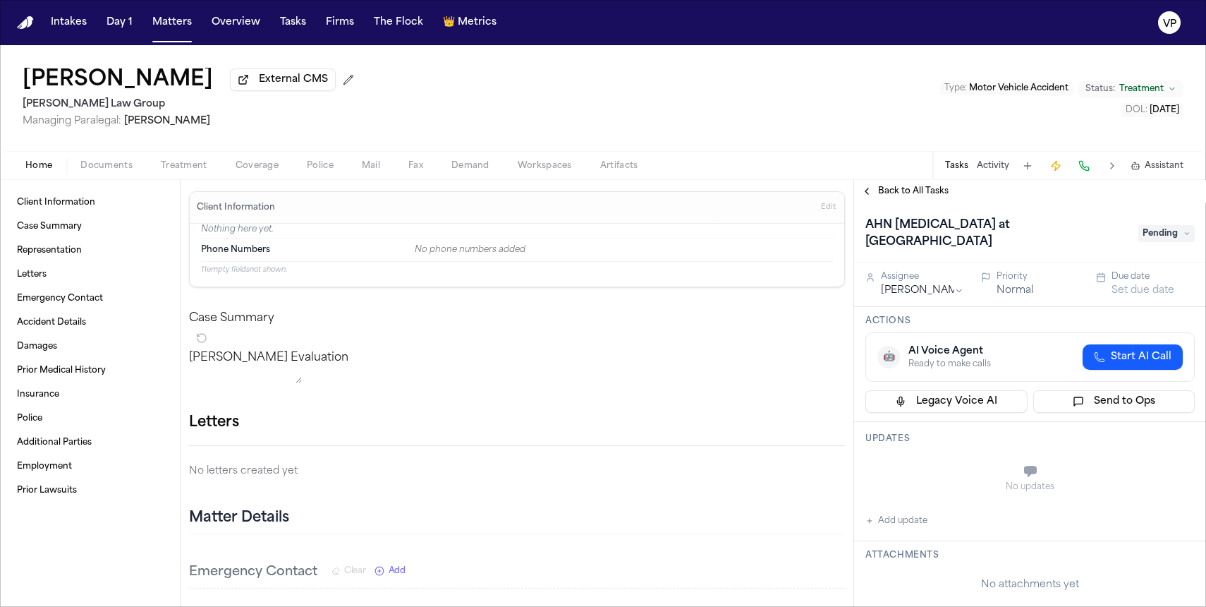
click at [194, 169] on span "Treatment" at bounding box center [184, 165] width 47 height 11
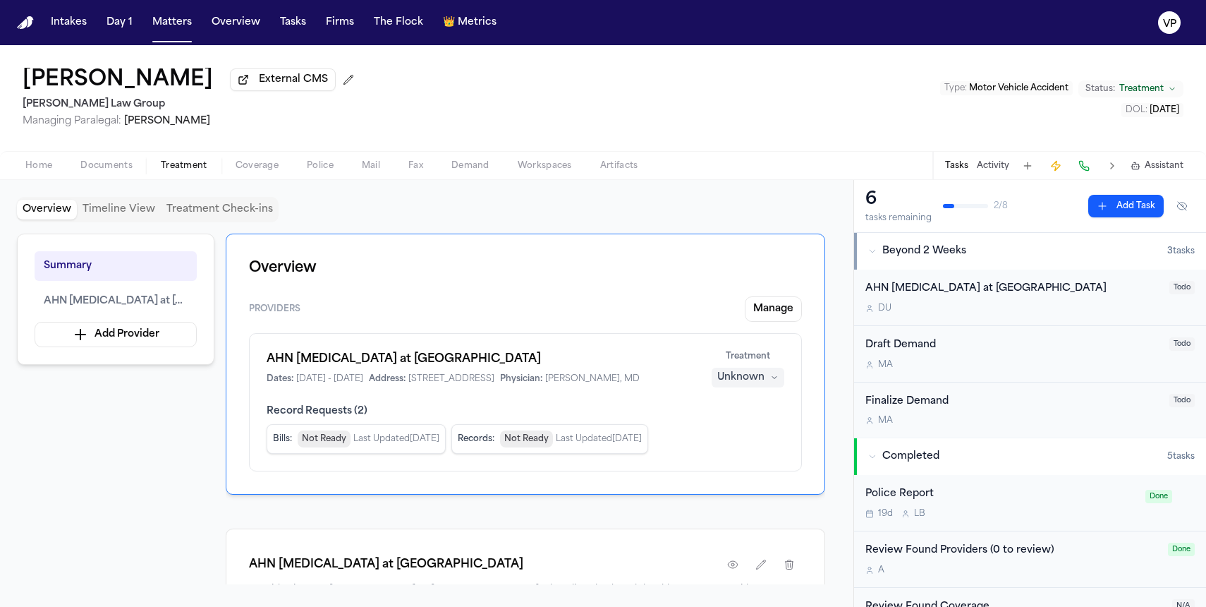
drag, startPoint x: 426, startPoint y: 384, endPoint x: 633, endPoint y: 386, distance: 207.4
copy span "[STREET_ADDRESS]"
